Goal: Task Accomplishment & Management: Manage account settings

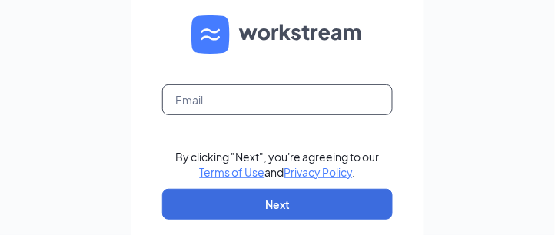
click at [231, 110] on input "text" at bounding box center [277, 100] width 231 height 31
type input "tlhrac068@gmail.com"
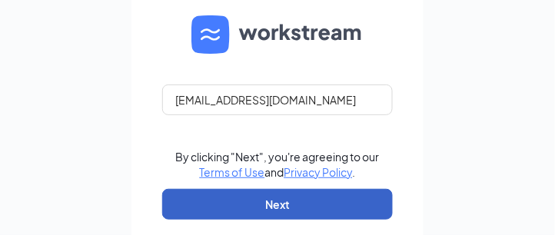
click at [287, 205] on button "Next" at bounding box center [277, 204] width 231 height 31
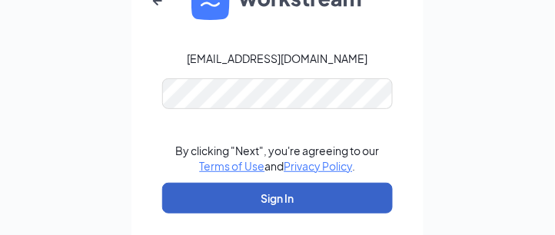
click at [291, 204] on button "Sign In" at bounding box center [277, 198] width 231 height 31
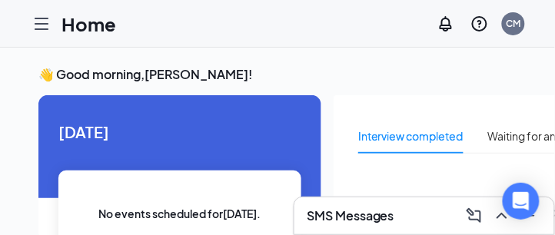
click at [42, 19] on icon "Hamburger" at bounding box center [41, 24] width 18 height 18
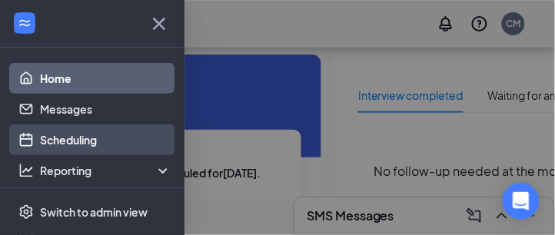
scroll to position [88, 0]
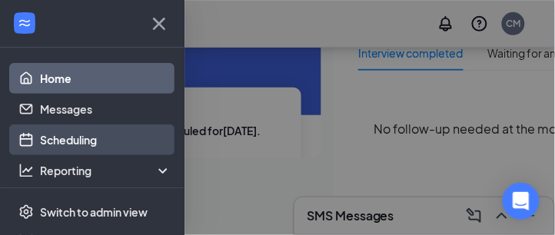
click at [81, 125] on link "Scheduling" at bounding box center [105, 140] width 131 height 31
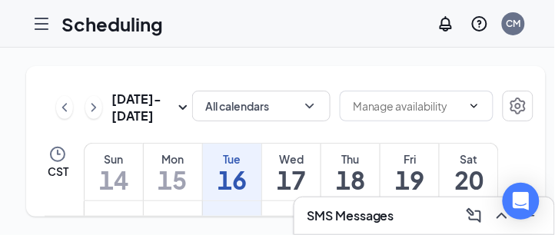
click at [41, 22] on icon "Hamburger" at bounding box center [41, 24] width 18 height 18
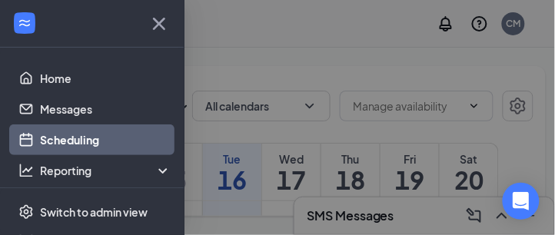
scroll to position [13, 0]
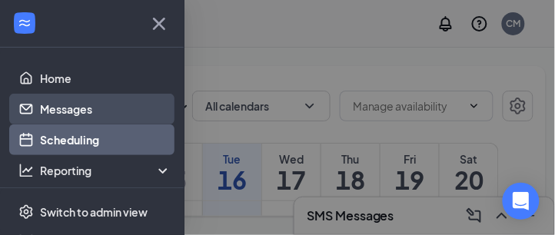
click at [65, 96] on link "Messages" at bounding box center [105, 109] width 131 height 31
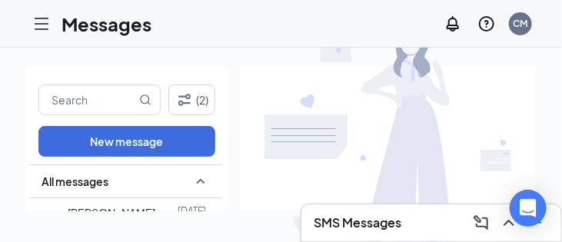
scroll to position [4, 0]
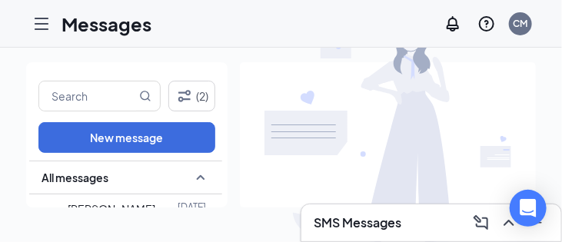
click at [524, 138] on div at bounding box center [388, 127] width 296 height 131
click at [543, 193] on div "Open Intercom Messenger" at bounding box center [528, 208] width 41 height 41
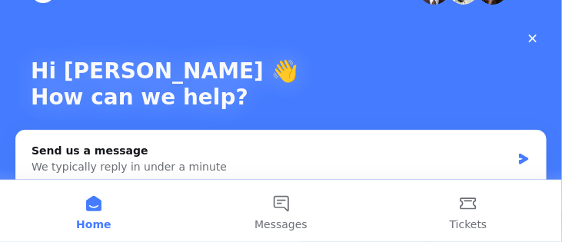
scroll to position [0, 0]
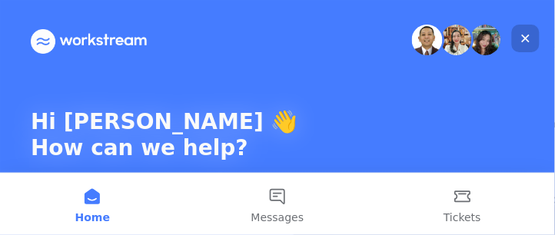
click at [527, 36] on icon "Close" at bounding box center [526, 38] width 12 height 12
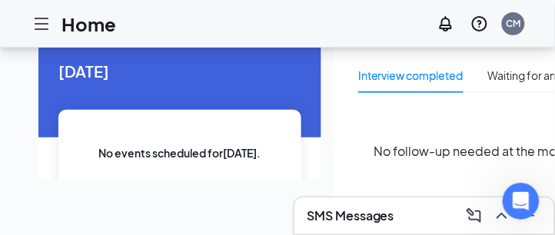
scroll to position [45, 0]
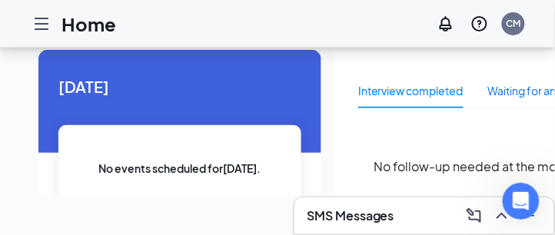
click at [526, 89] on div "Waiting for an interview" at bounding box center [546, 90] width 116 height 17
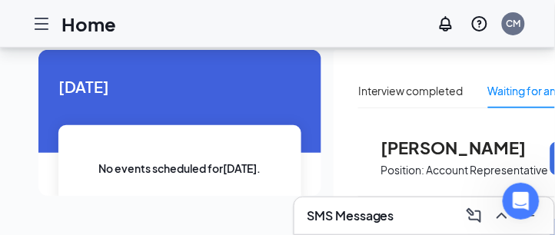
scroll to position [45, 6]
drag, startPoint x: 428, startPoint y: 237, endPoint x: 3, endPoint y: 22, distance: 476.1
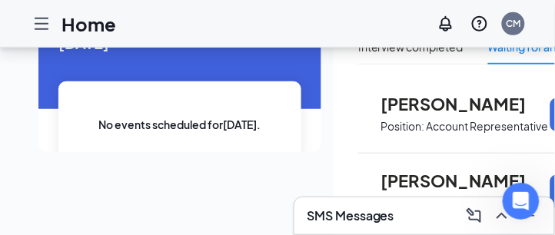
scroll to position [177, 6]
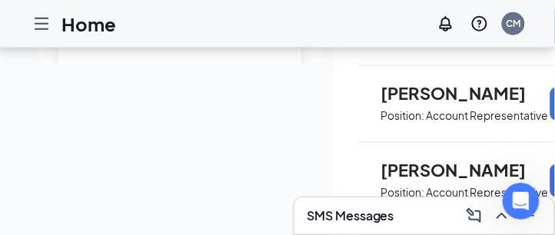
click at [477, 90] on span "David Paiz" at bounding box center [465, 93] width 169 height 20
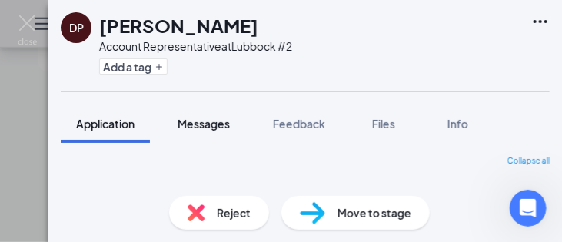
click at [213, 127] on span "Messages" at bounding box center [204, 124] width 52 height 14
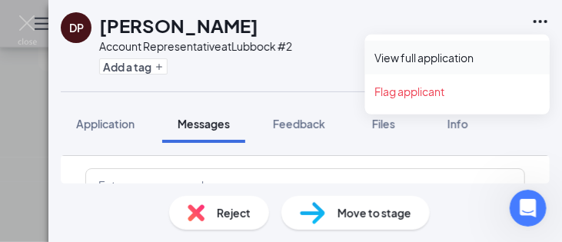
click at [425, 60] on link "View full application" at bounding box center [457, 57] width 166 height 15
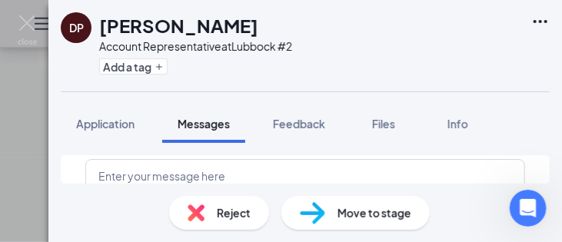
scroll to position [17, 0]
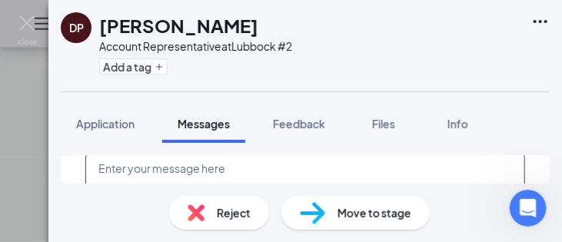
click at [119, 167] on textarea at bounding box center [305, 197] width 440 height 92
type textarea "h"
type textarea "H"
click at [384, 126] on span "Files" at bounding box center [383, 124] width 23 height 14
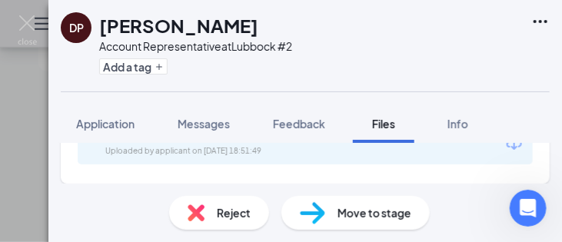
scroll to position [52, 0]
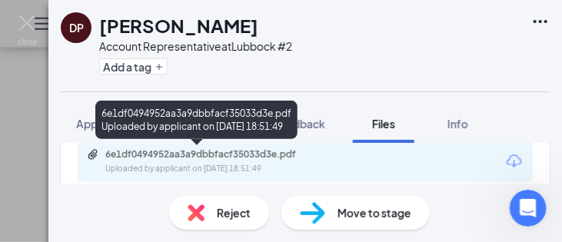
click at [93, 154] on icon "Paperclip" at bounding box center [93, 154] width 12 height 12
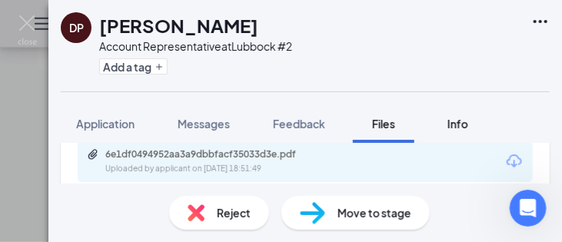
click at [456, 122] on span "Info" at bounding box center [457, 124] width 21 height 14
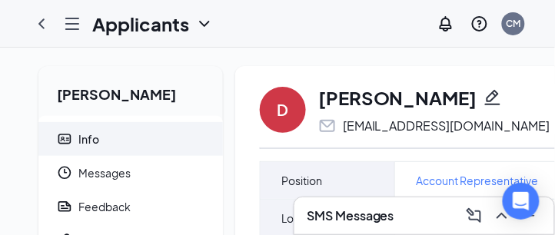
scroll to position [0, 6]
click at [33, 22] on icon "ChevronLeft" at bounding box center [41, 24] width 18 height 18
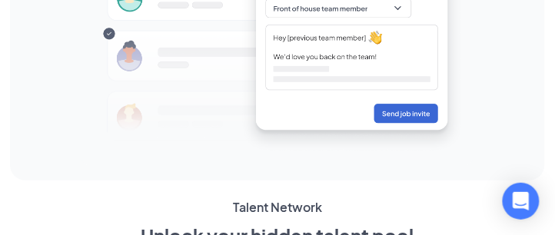
click at [397, 7] on img at bounding box center [277, 25] width 390 height 280
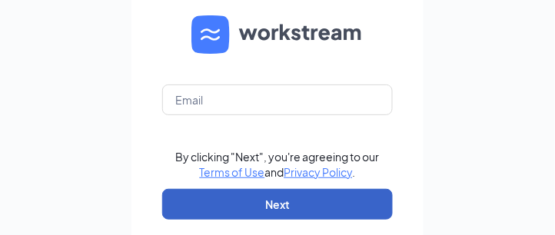
click at [278, 210] on button "Next" at bounding box center [277, 204] width 231 height 31
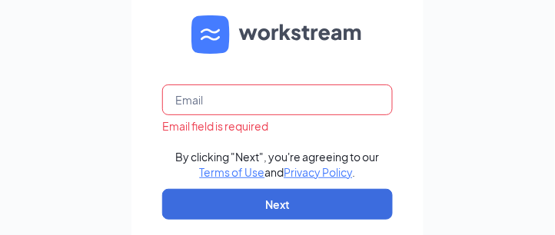
click at [193, 108] on input "text" at bounding box center [277, 100] width 231 height 31
type input "[EMAIL_ADDRESS][DOMAIN_NAME]"
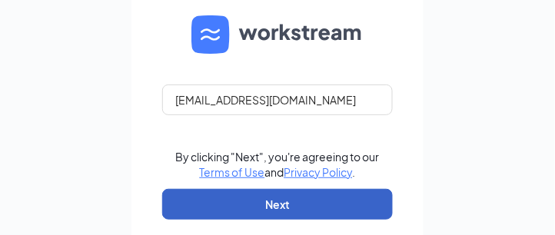
click at [290, 214] on button "Next" at bounding box center [277, 204] width 231 height 31
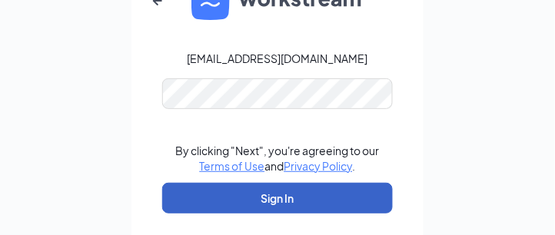
click at [276, 198] on button "Sign In" at bounding box center [277, 198] width 231 height 31
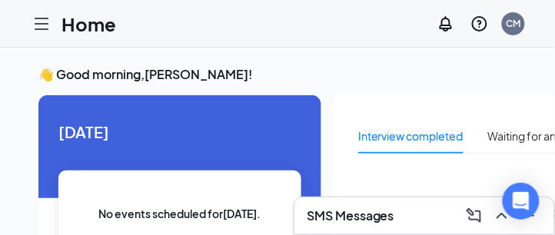
click at [352, 214] on h3 "SMS Messages" at bounding box center [351, 216] width 88 height 17
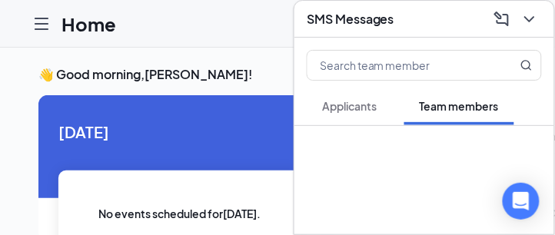
click at [338, 99] on span "Applicants" at bounding box center [349, 106] width 55 height 14
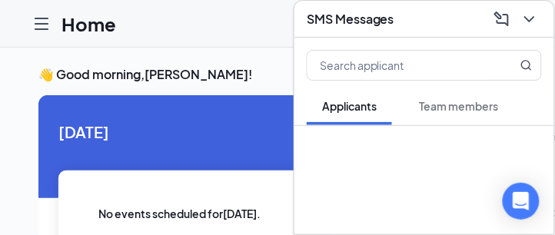
click at [454, 101] on span "Team members" at bounding box center [459, 106] width 79 height 14
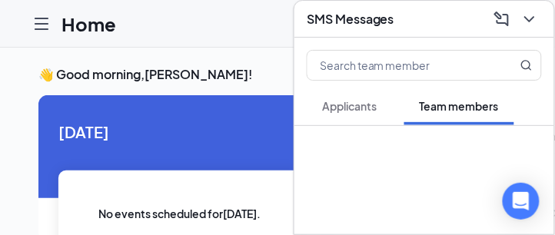
click at [531, 11] on icon "ChevronDown" at bounding box center [529, 19] width 18 height 18
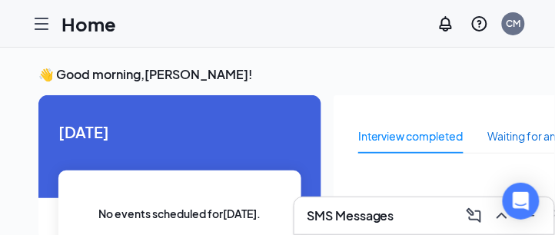
click at [527, 142] on div "Waiting for an interview" at bounding box center [546, 136] width 116 height 17
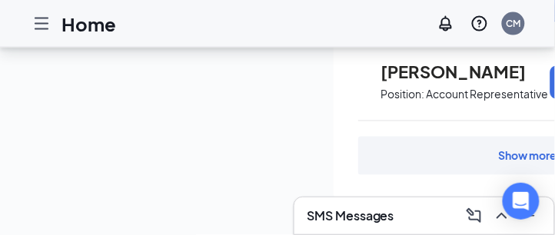
scroll to position [281, 0]
click at [515, 151] on div "Show more" at bounding box center [528, 155] width 58 height 15
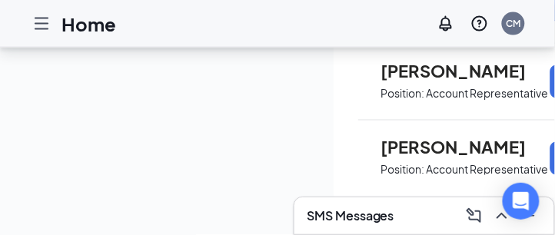
scroll to position [395, 0]
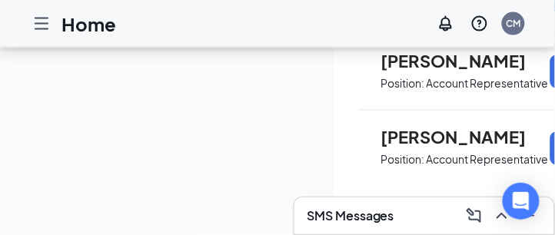
click at [470, 134] on span "[PERSON_NAME]" at bounding box center [465, 138] width 169 height 20
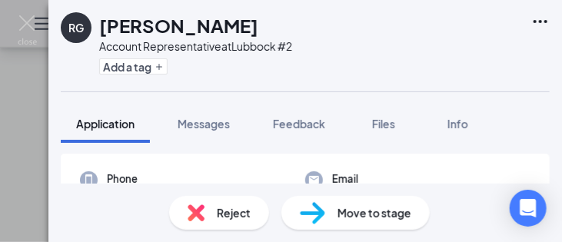
scroll to position [56, 0]
